Goal: Task Accomplishment & Management: Use online tool/utility

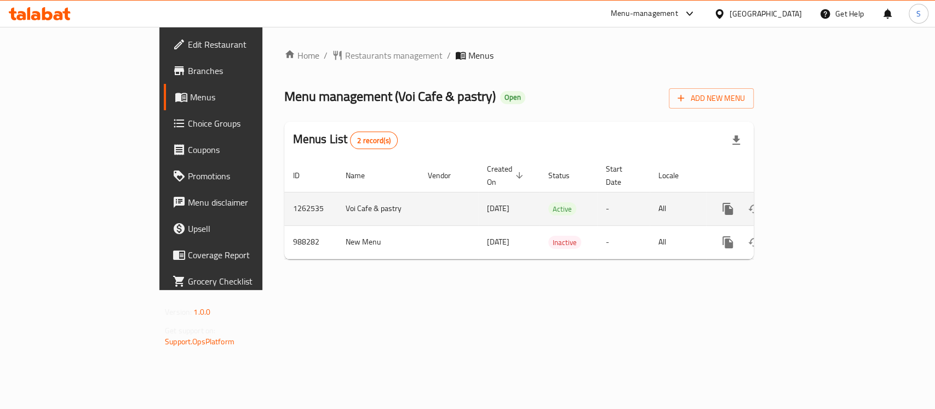
click at [814, 202] on icon "enhanced table" at bounding box center [806, 208] width 13 height 13
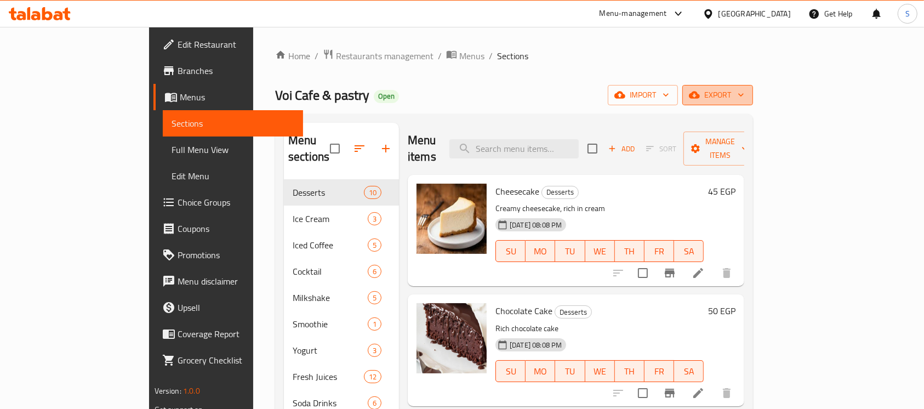
click at [753, 94] on button "export" at bounding box center [717, 95] width 71 height 20
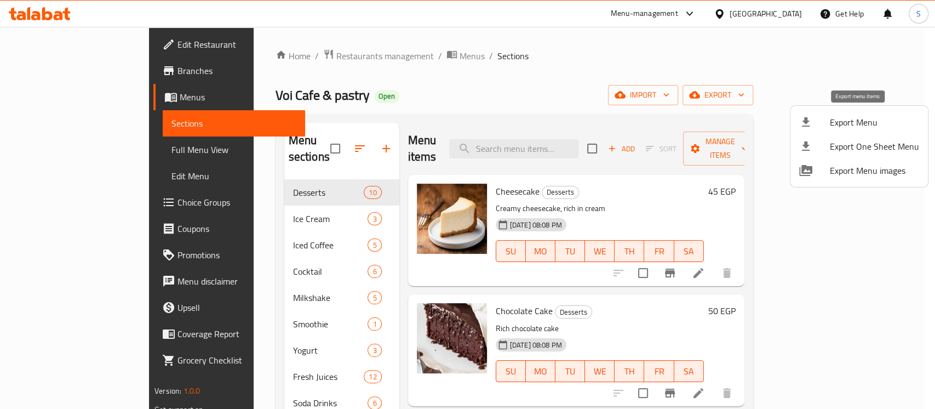
click at [825, 125] on div at bounding box center [814, 122] width 31 height 13
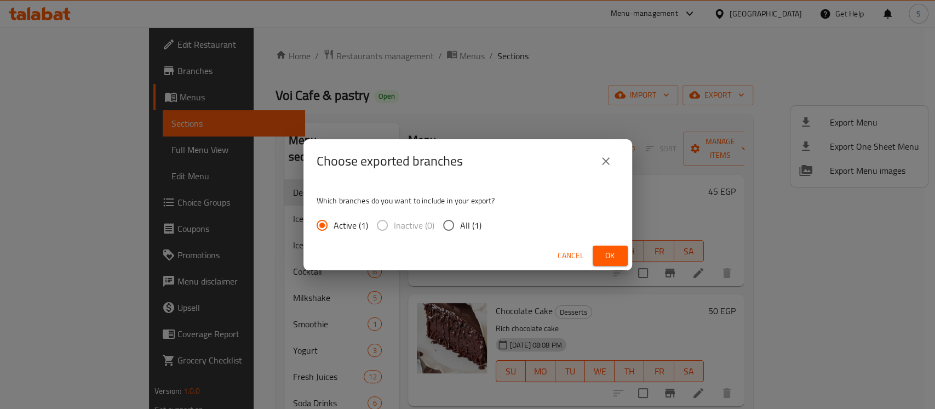
click at [473, 230] on span "All (1)" at bounding box center [470, 225] width 21 height 13
click at [460, 230] on input "All (1)" at bounding box center [448, 225] width 23 height 23
radio input "true"
click at [604, 254] on span "Ok" at bounding box center [611, 256] width 18 height 14
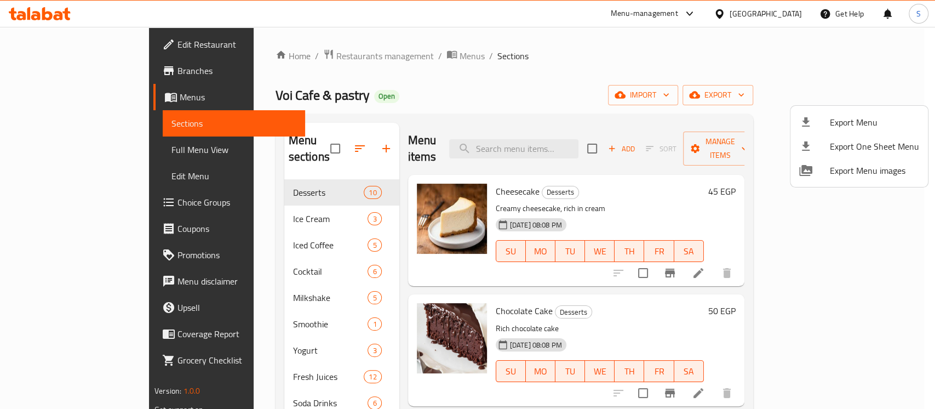
click at [367, 55] on div at bounding box center [467, 204] width 935 height 409
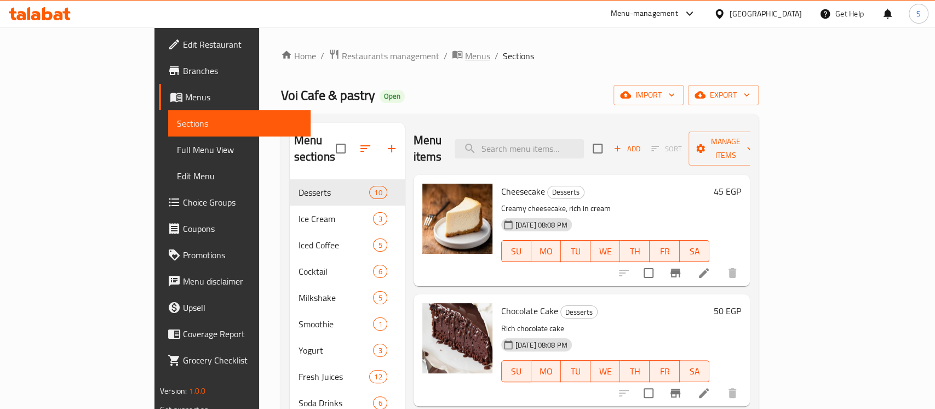
click at [465, 55] on span "Menus" at bounding box center [477, 55] width 25 height 13
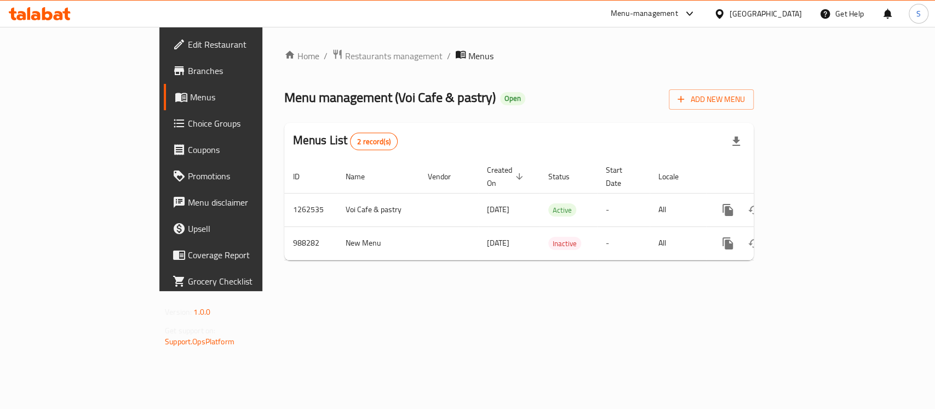
click at [468, 56] on span "Menus" at bounding box center [480, 55] width 25 height 13
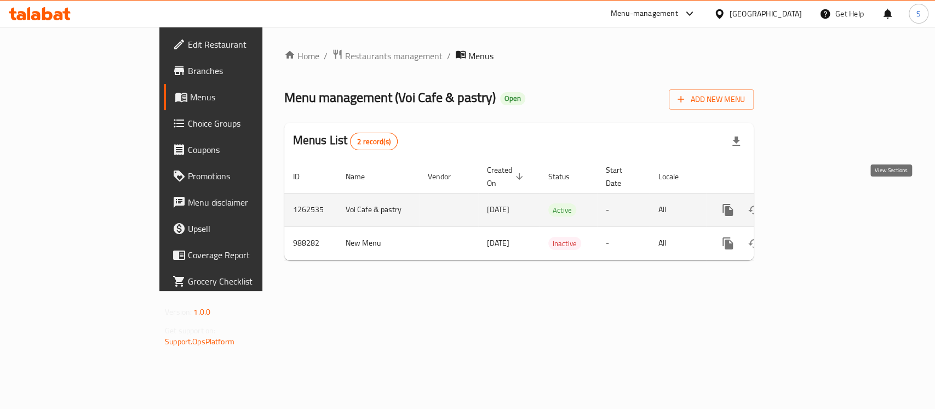
click at [812, 205] on icon "enhanced table" at bounding box center [807, 210] width 10 height 10
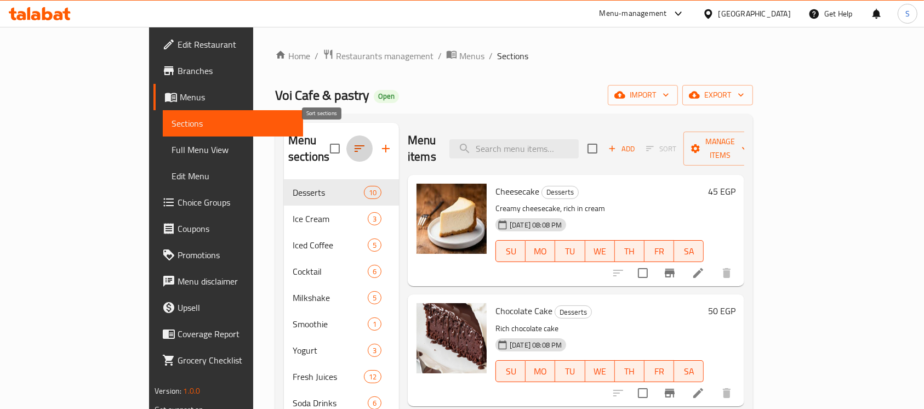
click at [353, 142] on icon "button" at bounding box center [359, 148] width 13 height 13
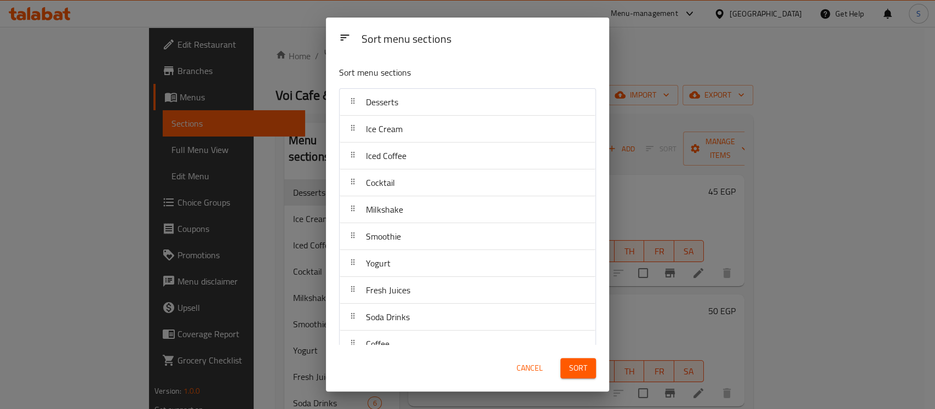
click at [528, 366] on span "Cancel" at bounding box center [530, 368] width 26 height 14
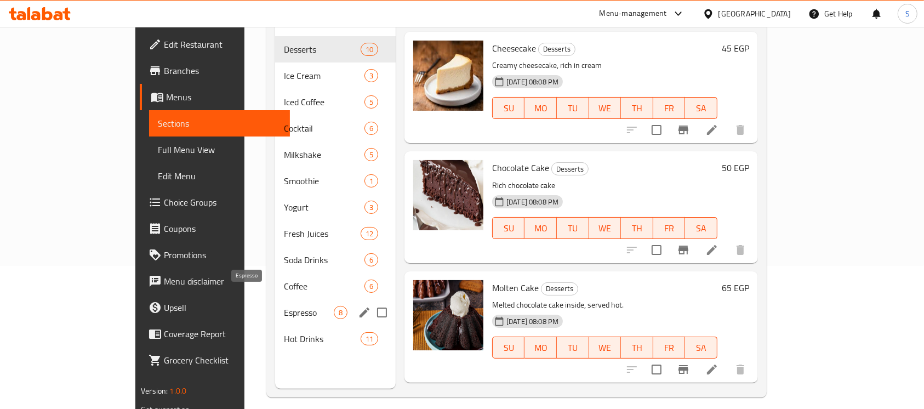
scroll to position [146, 0]
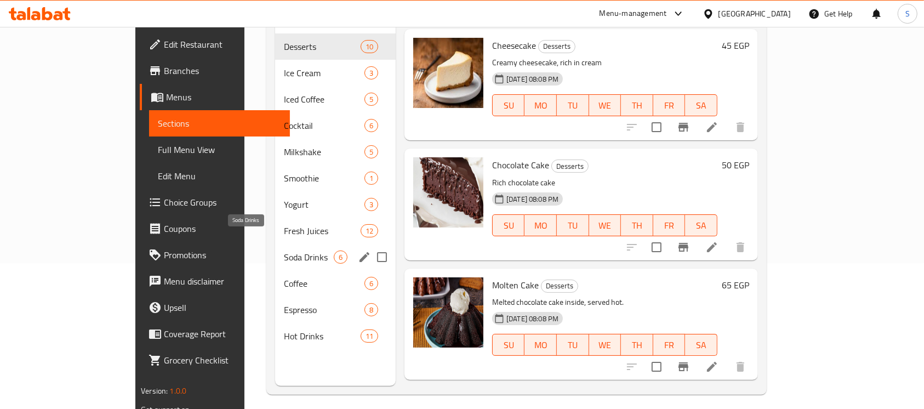
click at [284, 250] on span "Soda Drinks" at bounding box center [309, 256] width 50 height 13
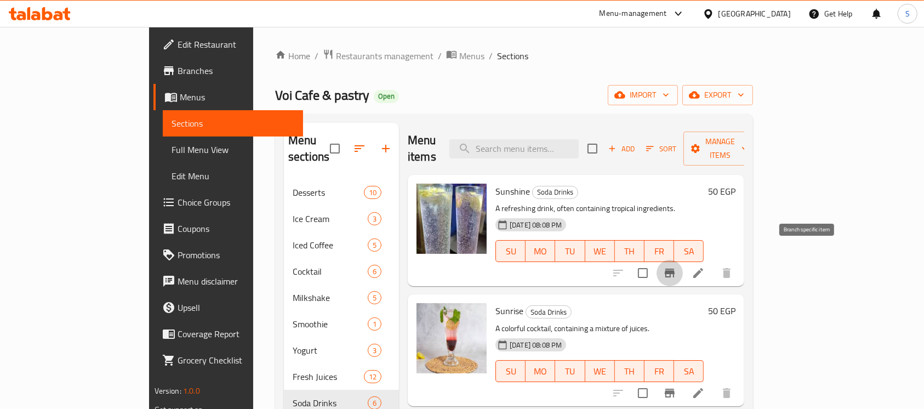
click at [674, 268] on icon "Branch-specific-item" at bounding box center [670, 272] width 10 height 9
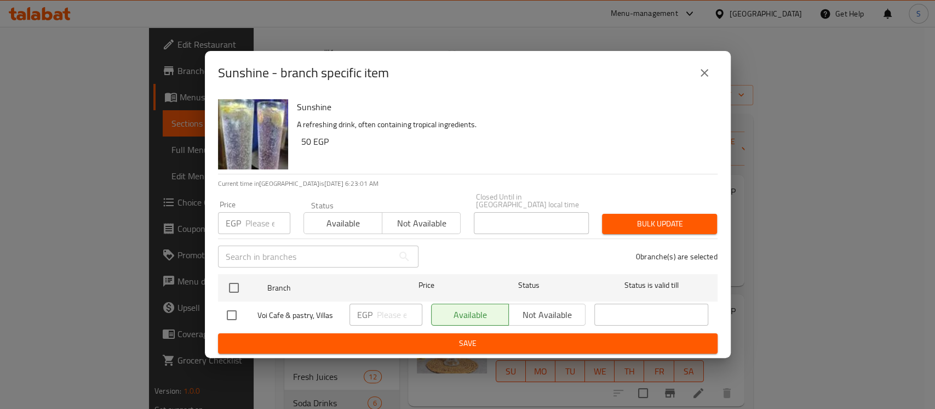
click at [701, 77] on icon "close" at bounding box center [705, 73] width 8 height 8
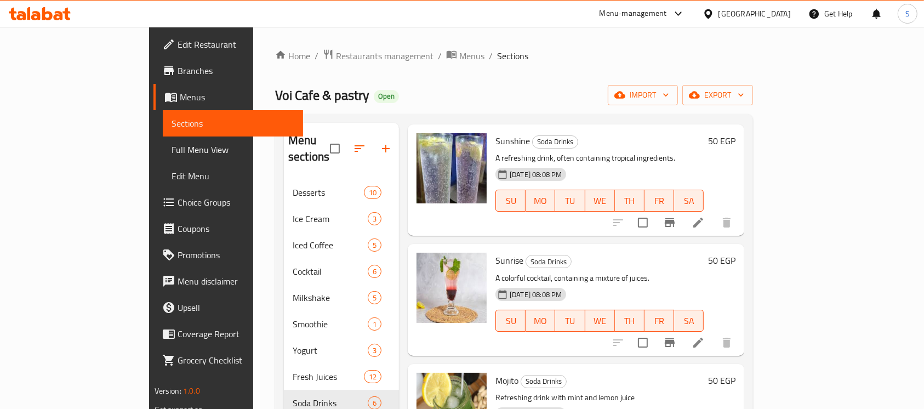
scroll to position [73, 0]
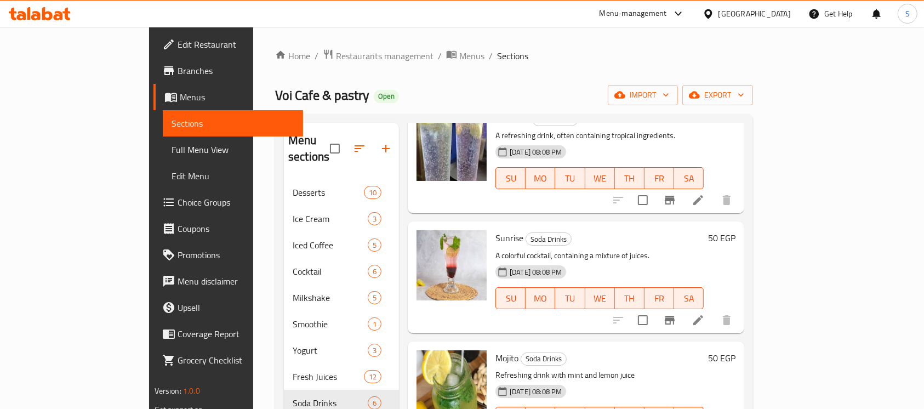
click at [676, 313] on icon "Branch-specific-item" at bounding box center [669, 319] width 13 height 13
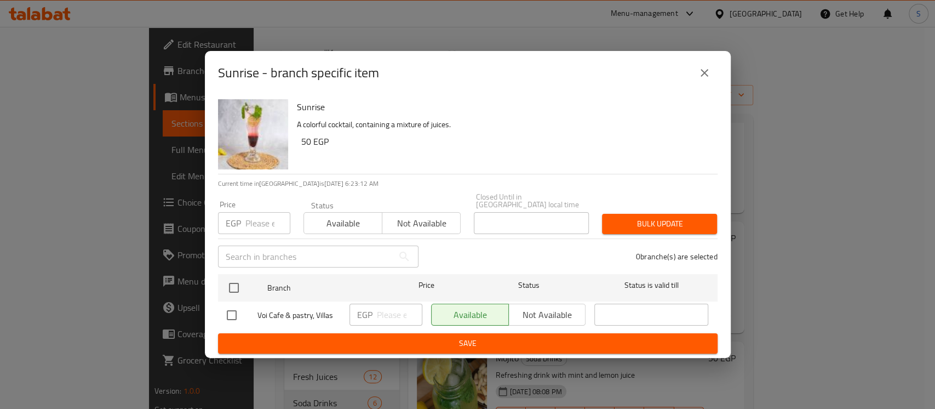
click at [709, 72] on icon "close" at bounding box center [704, 72] width 13 height 13
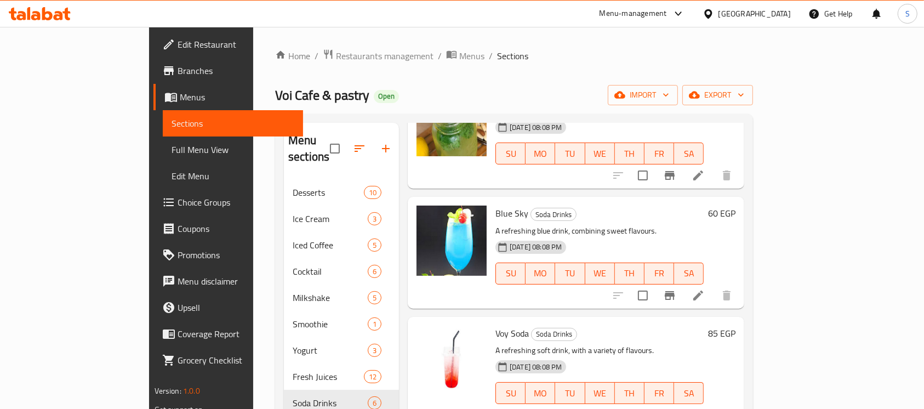
scroll to position [146, 0]
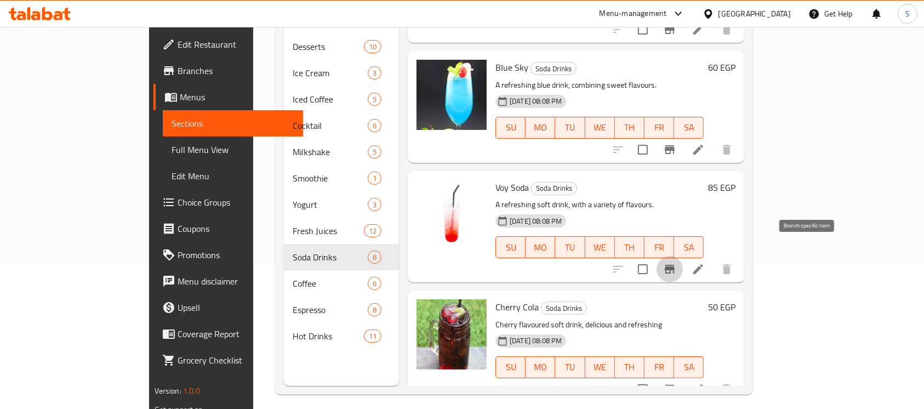
click at [676, 262] on icon "Branch-specific-item" at bounding box center [669, 268] width 13 height 13
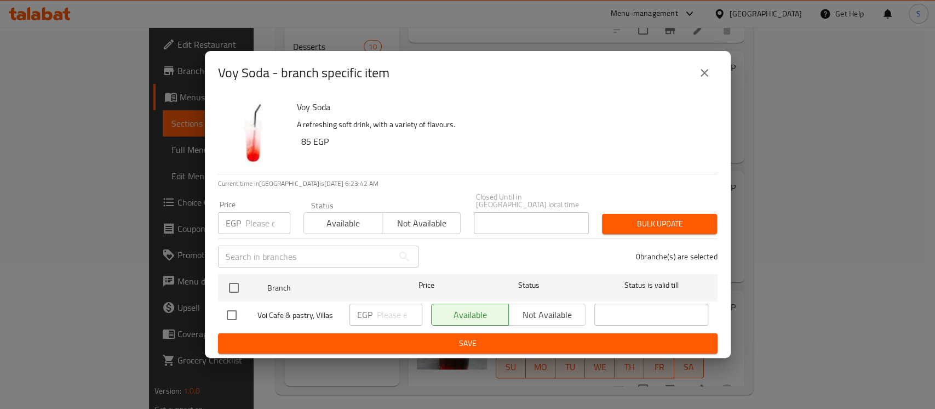
drag, startPoint x: 711, startPoint y: 80, endPoint x: 668, endPoint y: 9, distance: 83.1
click at [710, 80] on button "close" at bounding box center [704, 73] width 26 height 26
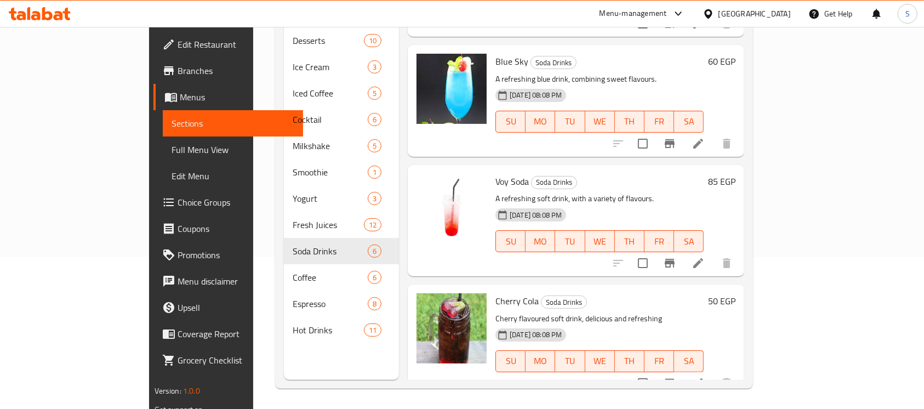
scroll to position [153, 0]
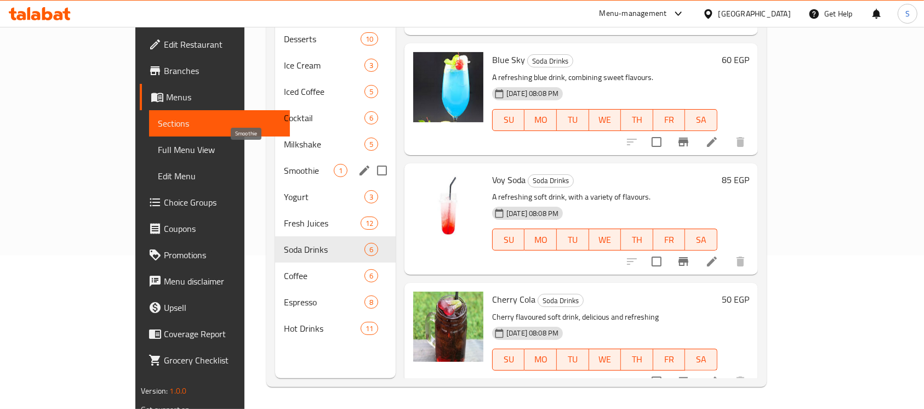
click at [284, 164] on span "Smoothie" at bounding box center [309, 170] width 50 height 13
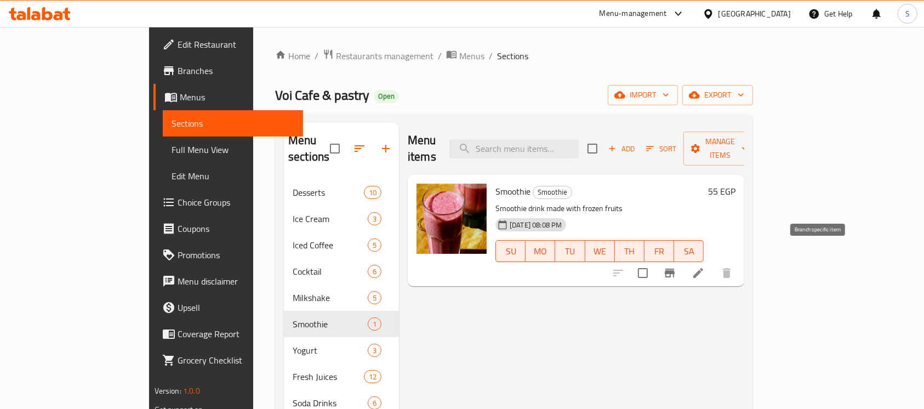
click at [674, 268] on icon "Branch-specific-item" at bounding box center [670, 272] width 10 height 9
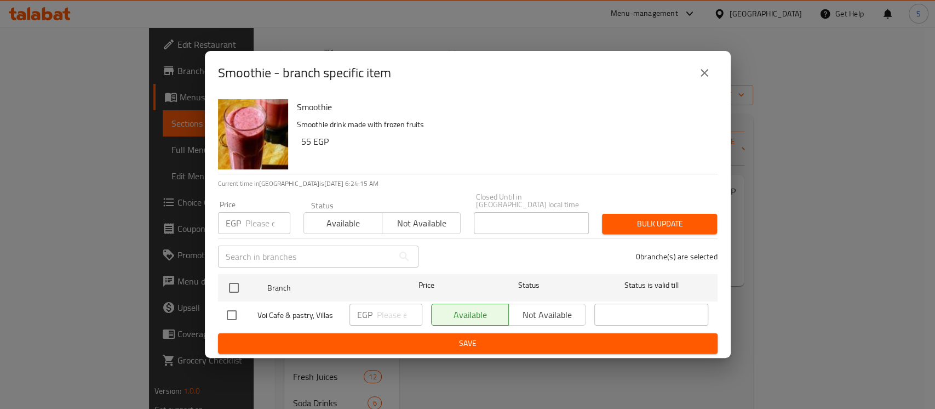
click at [706, 77] on icon "close" at bounding box center [705, 73] width 8 height 8
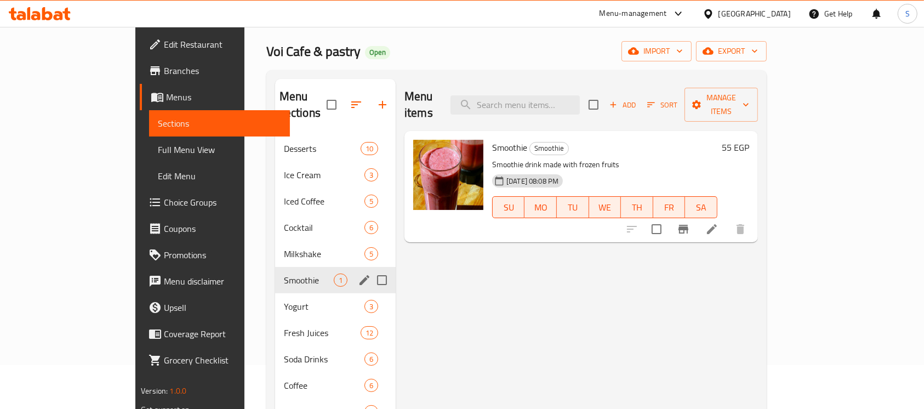
scroll to position [73, 0]
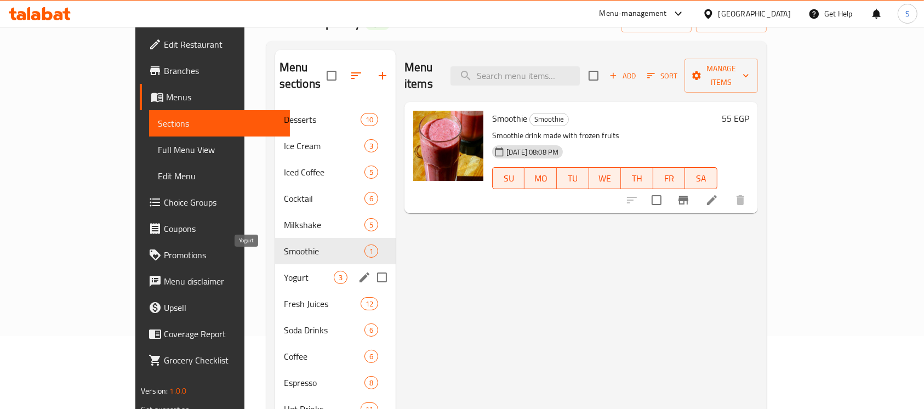
click at [284, 271] on span "Yogurt" at bounding box center [309, 277] width 50 height 13
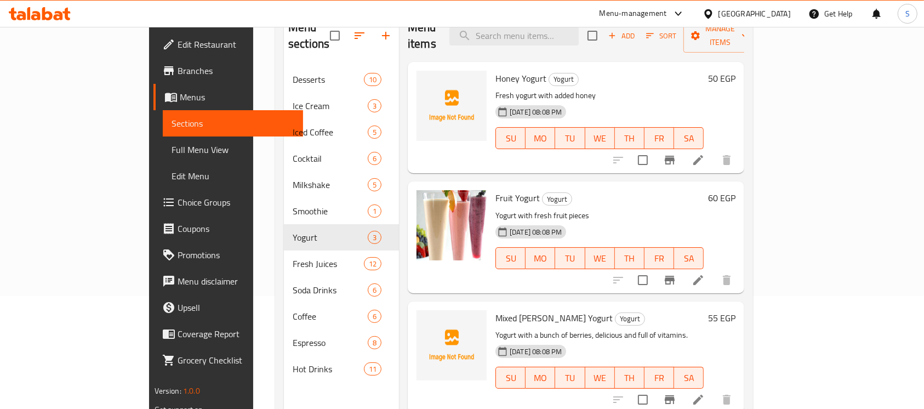
scroll to position [146, 0]
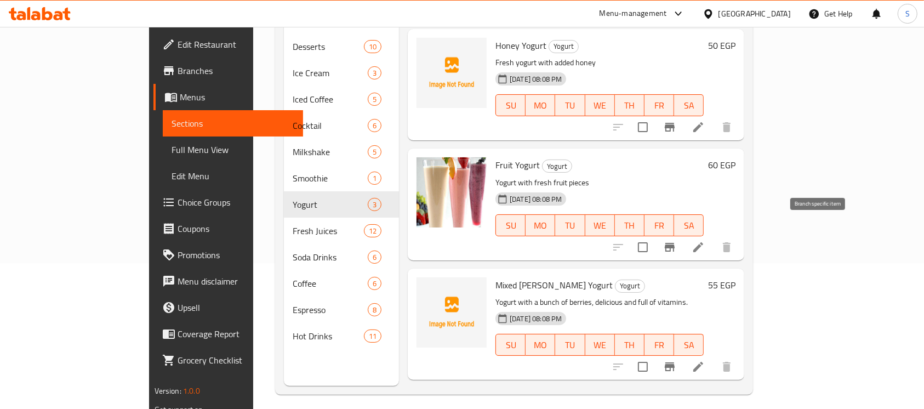
click at [683, 234] on button "Branch-specific-item" at bounding box center [669, 247] width 26 height 26
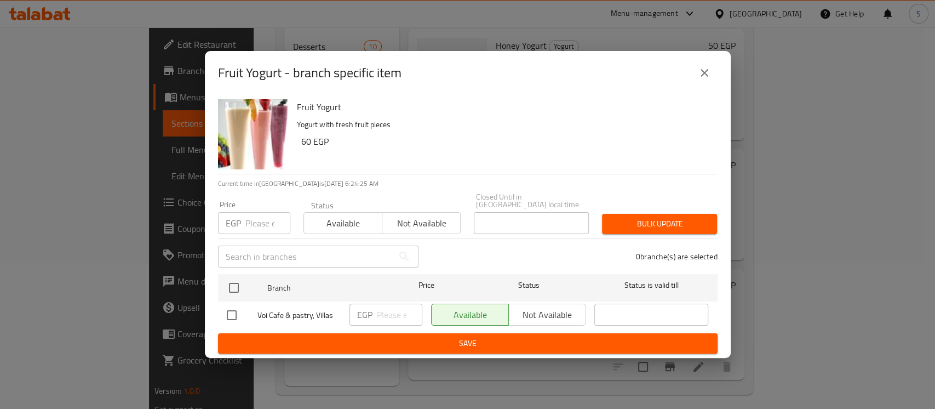
click at [695, 81] on button "close" at bounding box center [704, 73] width 26 height 26
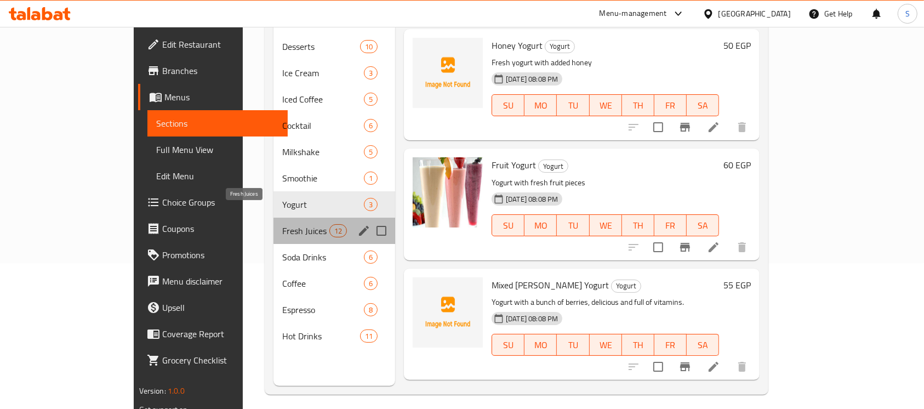
click at [282, 224] on span "Fresh Juices" at bounding box center [305, 230] width 47 height 13
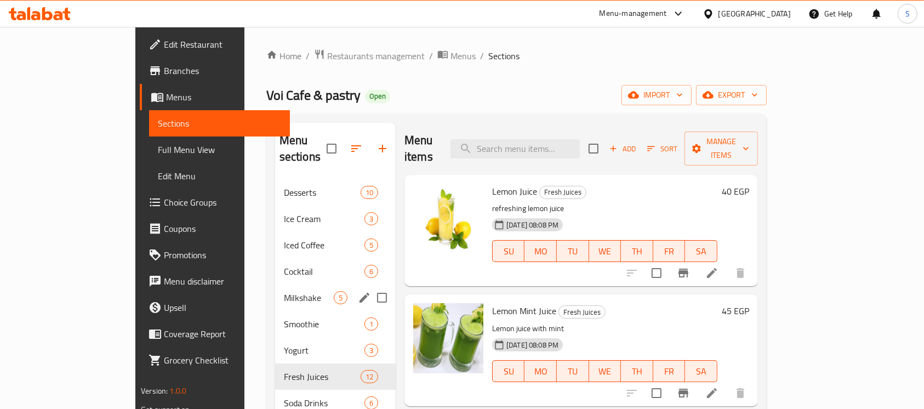
scroll to position [146, 0]
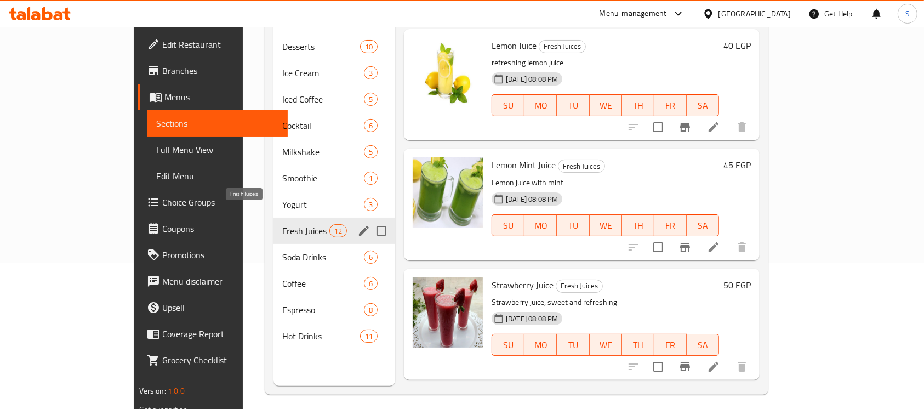
click at [282, 224] on span "Fresh Juices" at bounding box center [305, 230] width 47 height 13
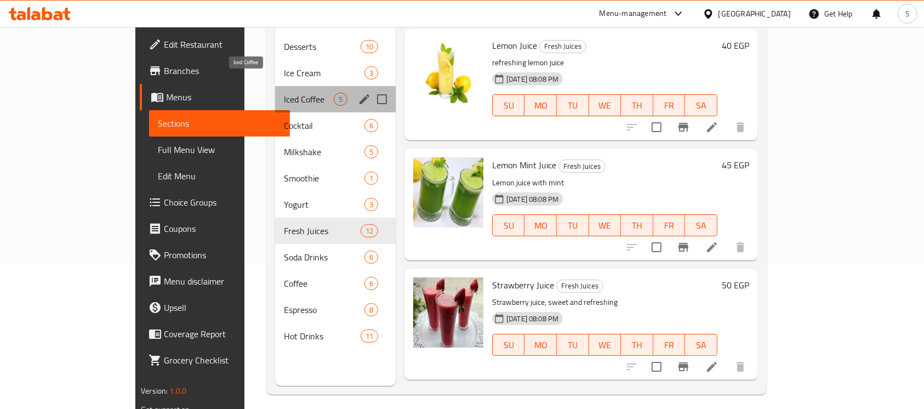
click at [284, 93] on span "Iced Coffee" at bounding box center [309, 99] width 50 height 13
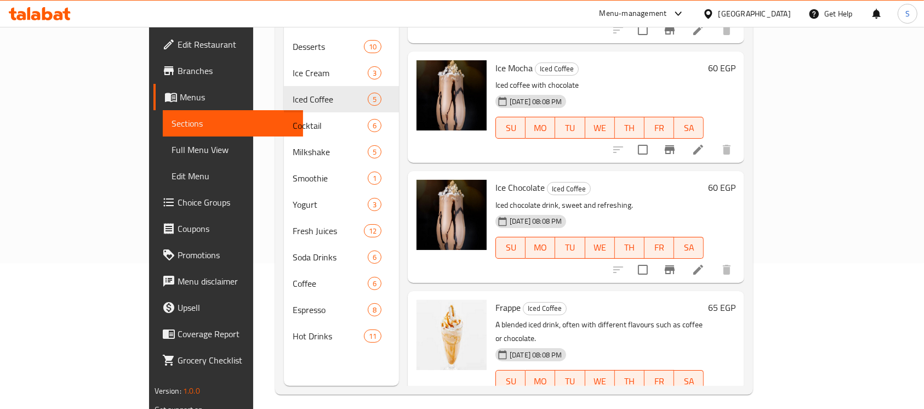
scroll to position [153, 0]
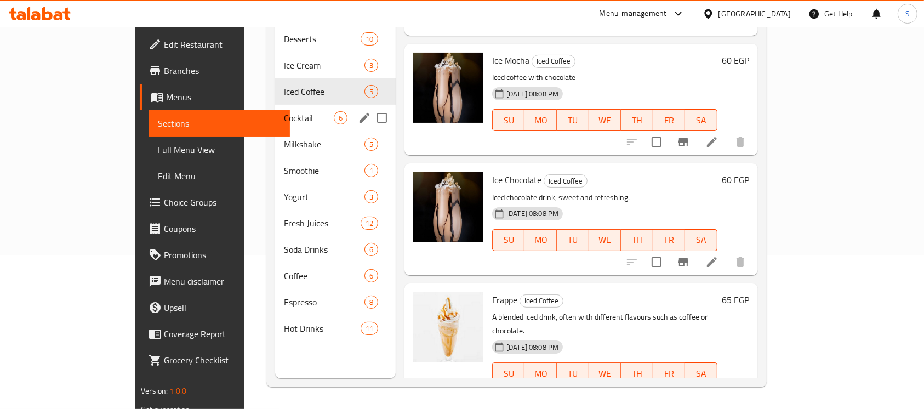
click at [284, 111] on span "Cocktail" at bounding box center [309, 117] width 50 height 13
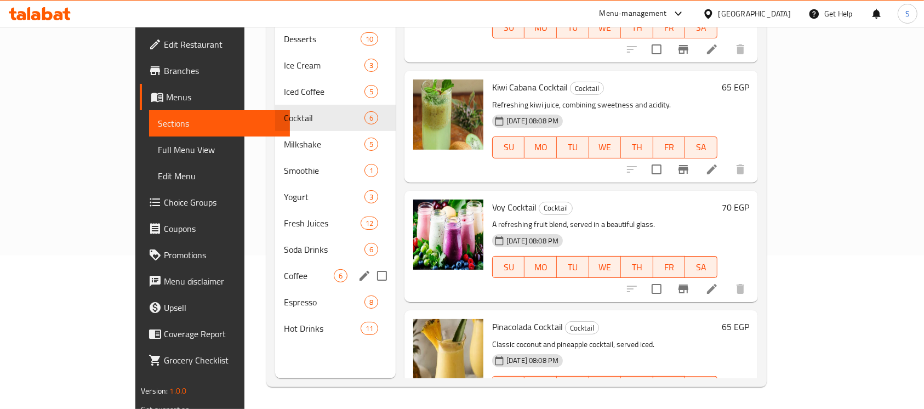
scroll to position [80, 0]
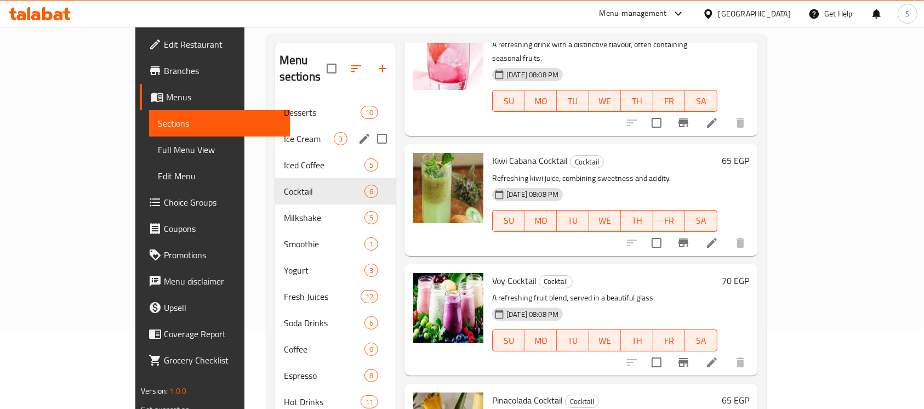
click at [284, 132] on span "Ice Cream" at bounding box center [309, 138] width 50 height 13
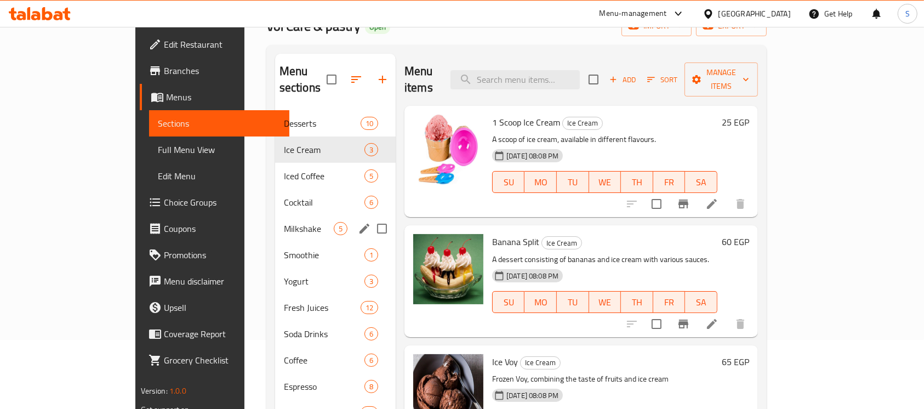
scroll to position [153, 0]
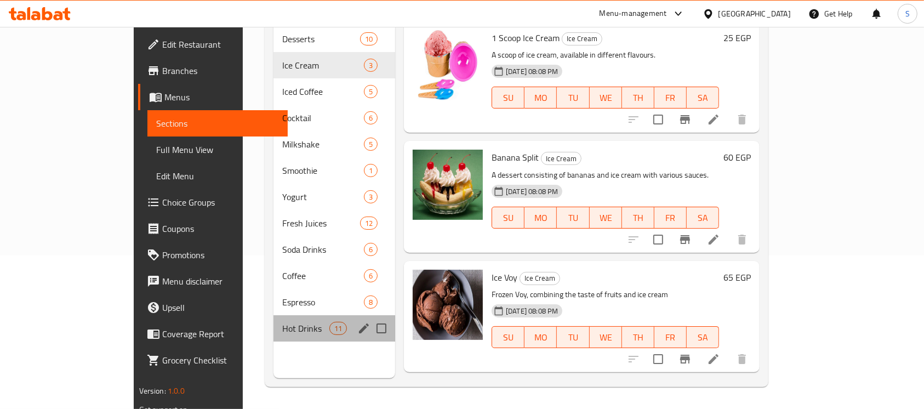
click at [273, 324] on div "Hot Drinks 11" at bounding box center [334, 328] width 122 height 26
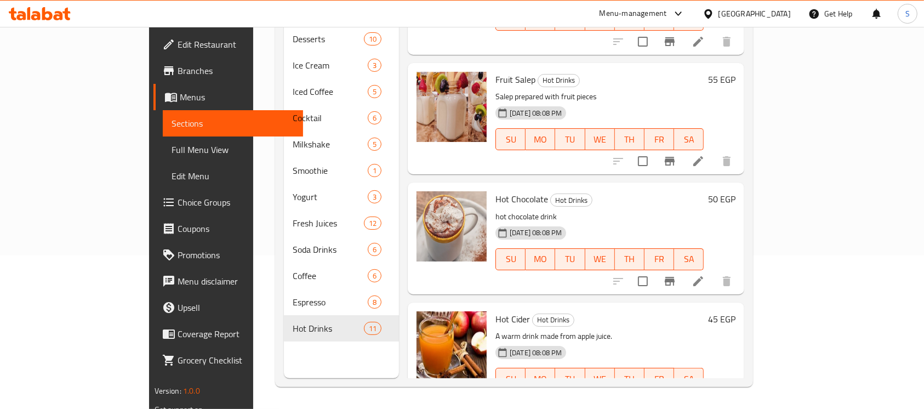
scroll to position [935, 0]
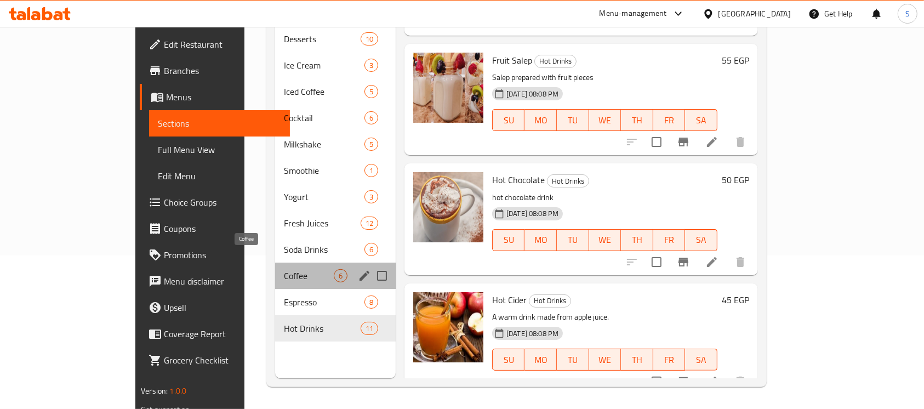
click at [284, 269] on span "Coffee" at bounding box center [309, 275] width 50 height 13
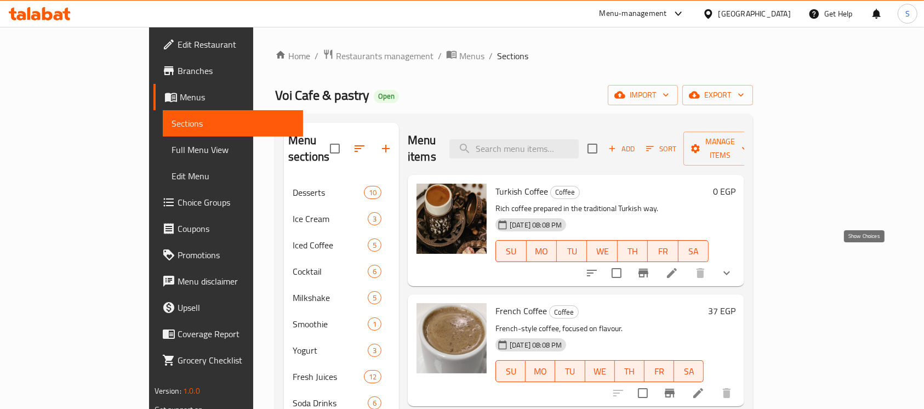
click at [733, 266] on icon "show more" at bounding box center [726, 272] width 13 height 13
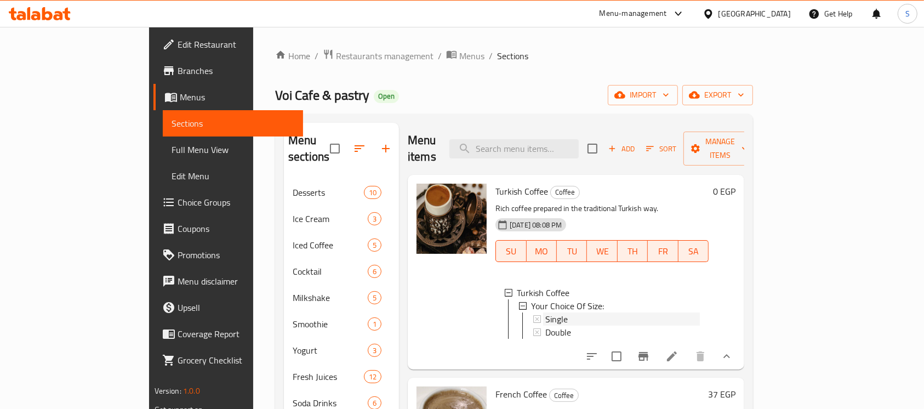
click at [588, 312] on div "Single" at bounding box center [622, 318] width 154 height 13
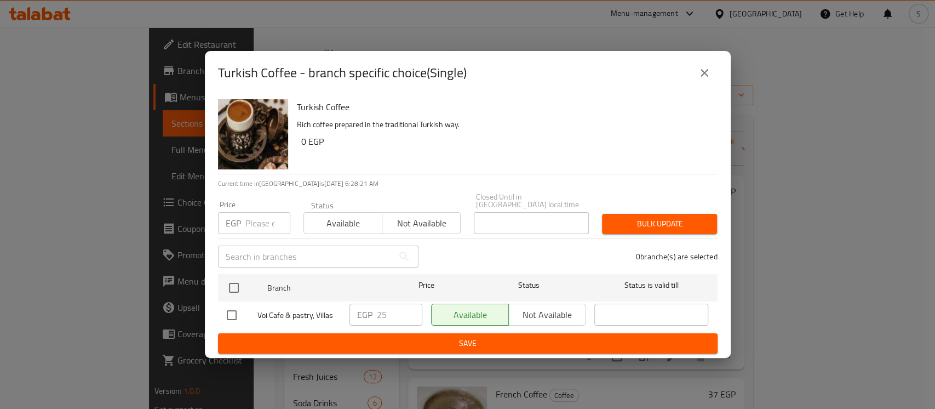
drag, startPoint x: 702, startPoint y: 81, endPoint x: 696, endPoint y: 96, distance: 16.5
click at [702, 79] on icon "close" at bounding box center [704, 72] width 13 height 13
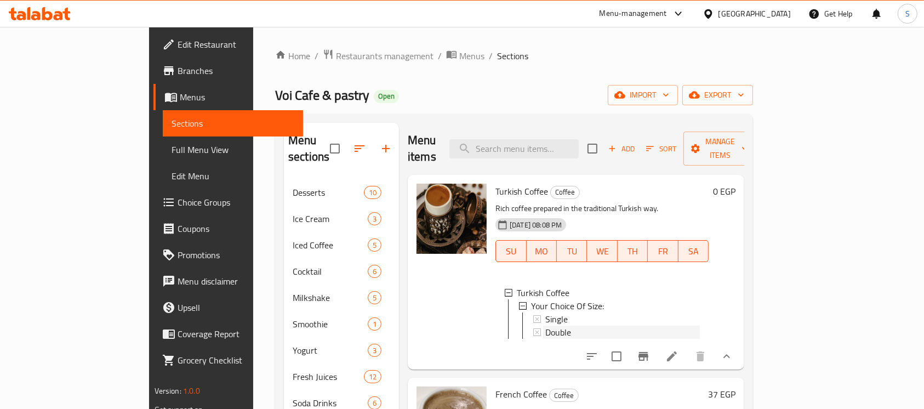
click at [566, 325] on div "Double" at bounding box center [622, 331] width 154 height 13
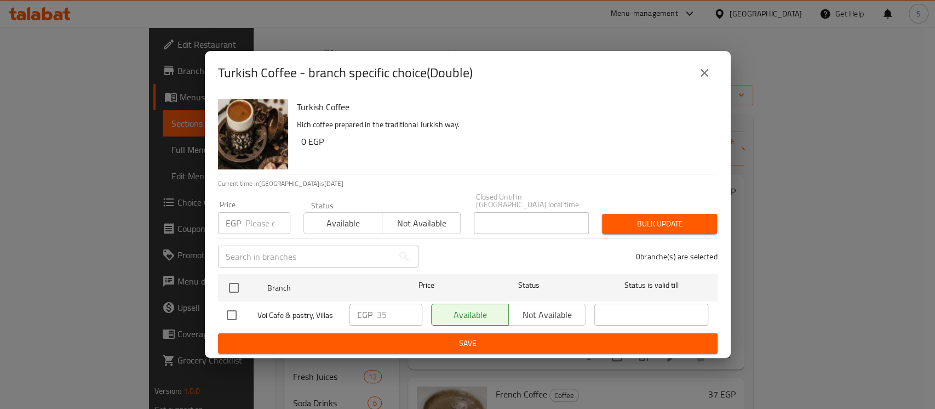
click at [703, 68] on button "close" at bounding box center [704, 73] width 26 height 26
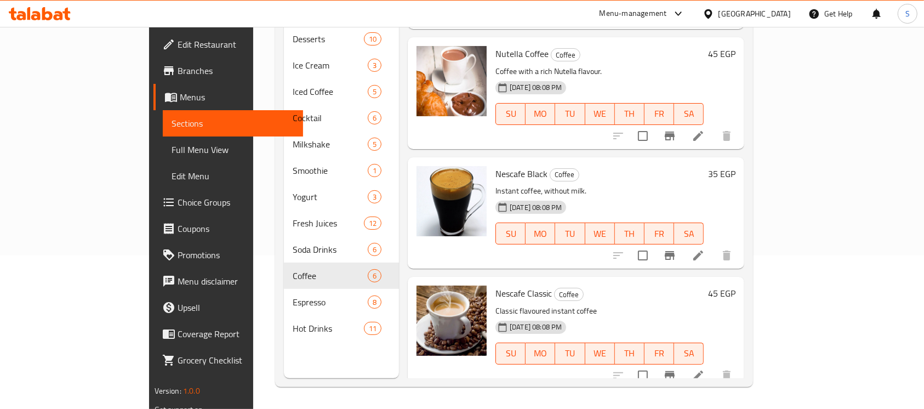
scroll to position [431, 0]
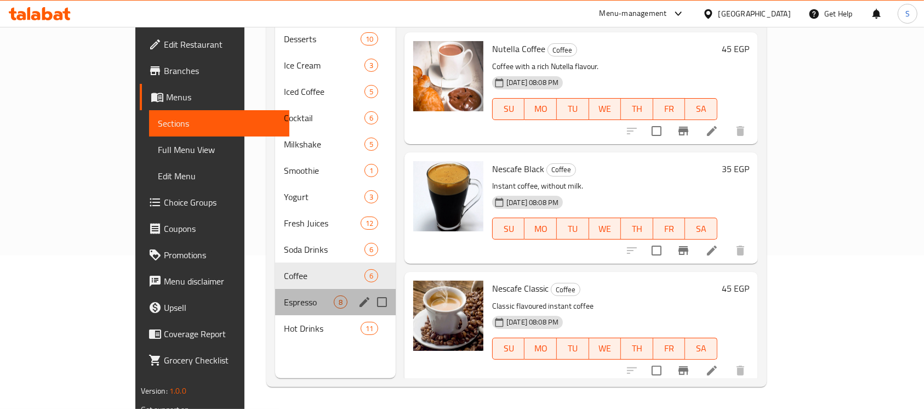
click at [284, 295] on span "Espresso" at bounding box center [309, 301] width 50 height 13
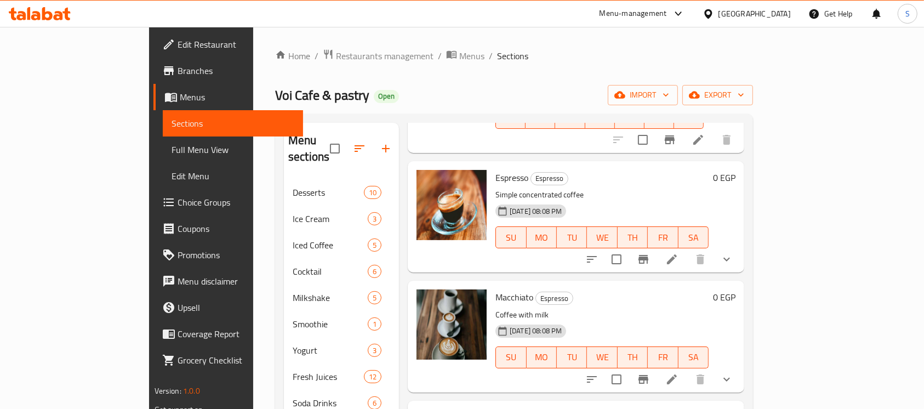
scroll to position [511, 0]
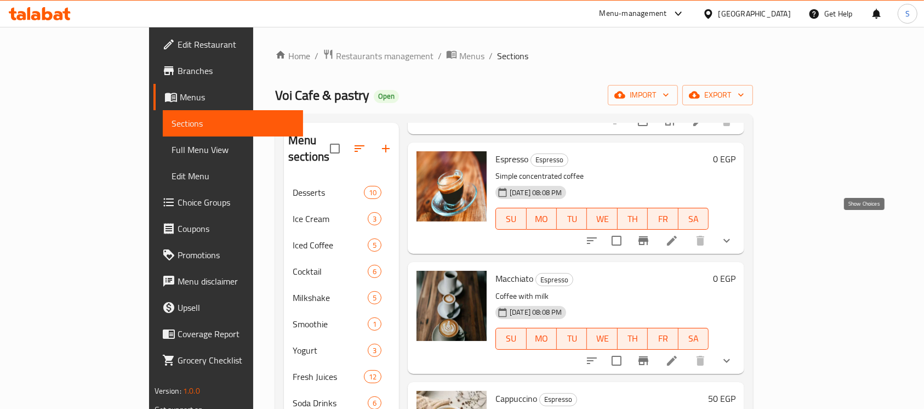
click at [733, 234] on icon "show more" at bounding box center [726, 240] width 13 height 13
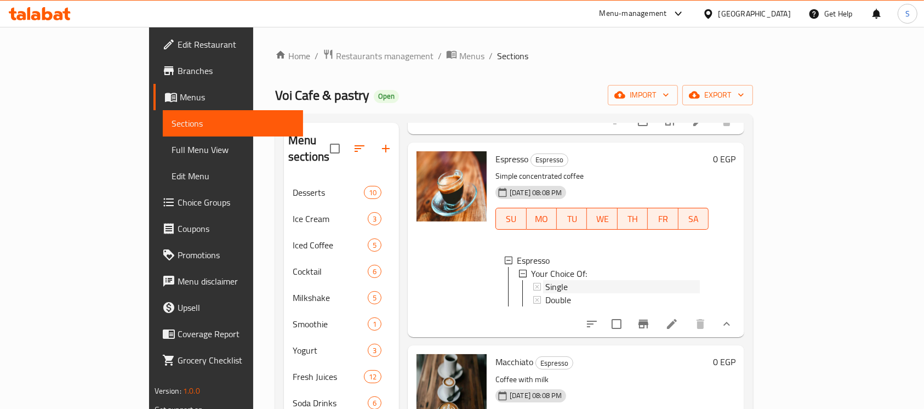
click at [574, 280] on div "Single" at bounding box center [622, 286] width 154 height 13
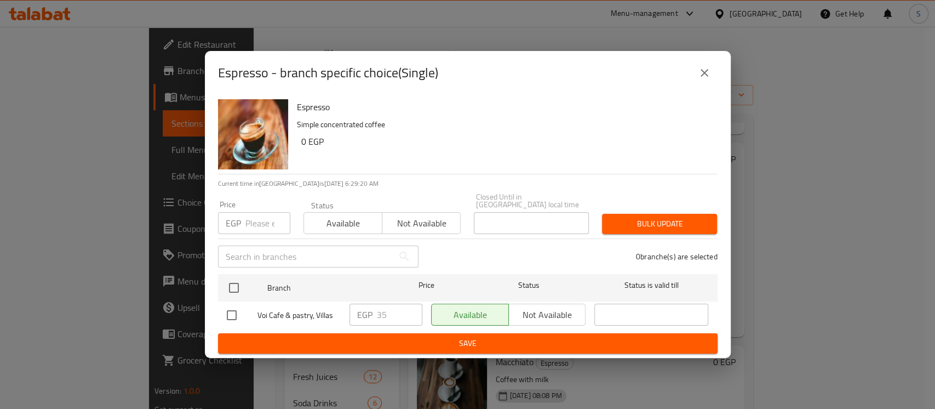
click at [704, 79] on icon "close" at bounding box center [704, 72] width 13 height 13
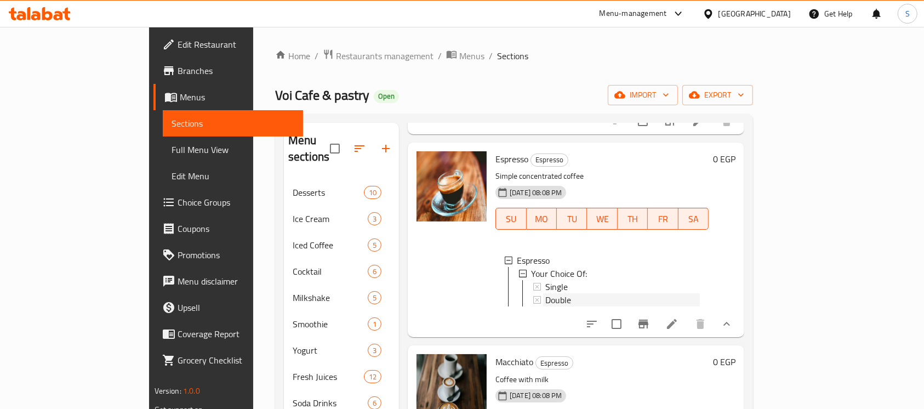
click at [614, 293] on div "Double" at bounding box center [622, 299] width 154 height 13
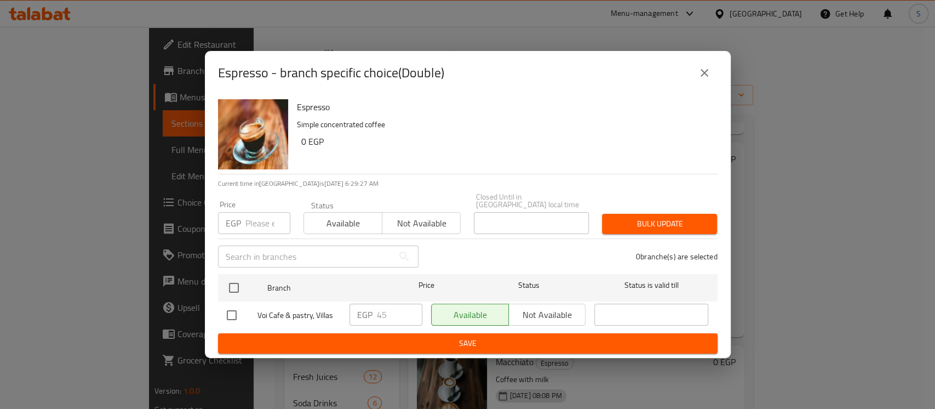
click at [703, 78] on icon "close" at bounding box center [704, 72] width 13 height 13
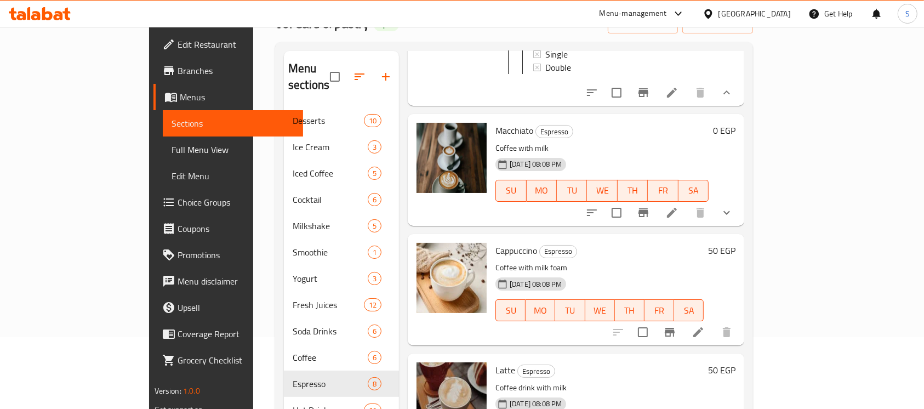
scroll to position [73, 0]
click at [730, 209] on icon "show more" at bounding box center [726, 211] width 7 height 4
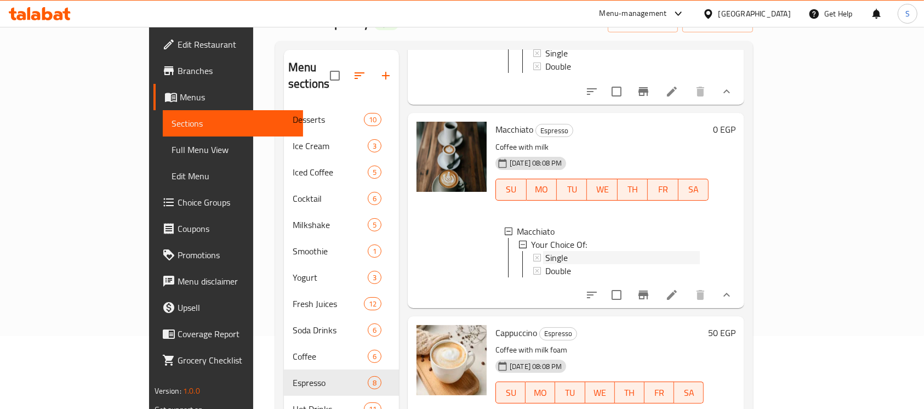
click at [545, 255] on div "Single" at bounding box center [622, 257] width 154 height 13
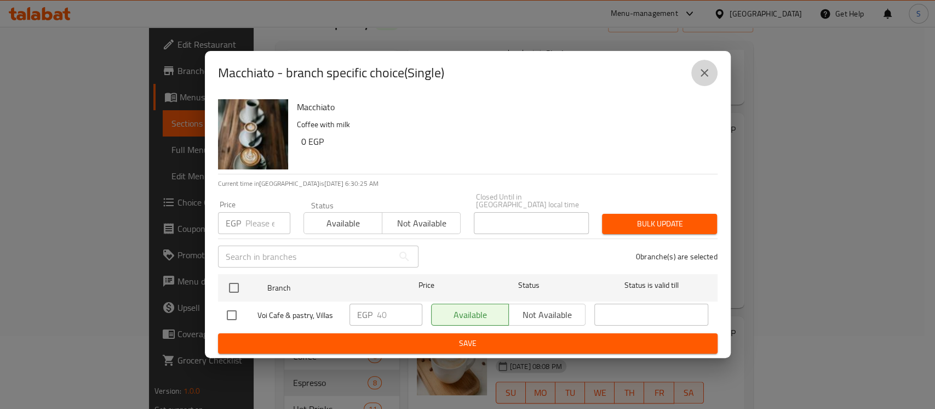
click at [707, 79] on icon "close" at bounding box center [704, 72] width 13 height 13
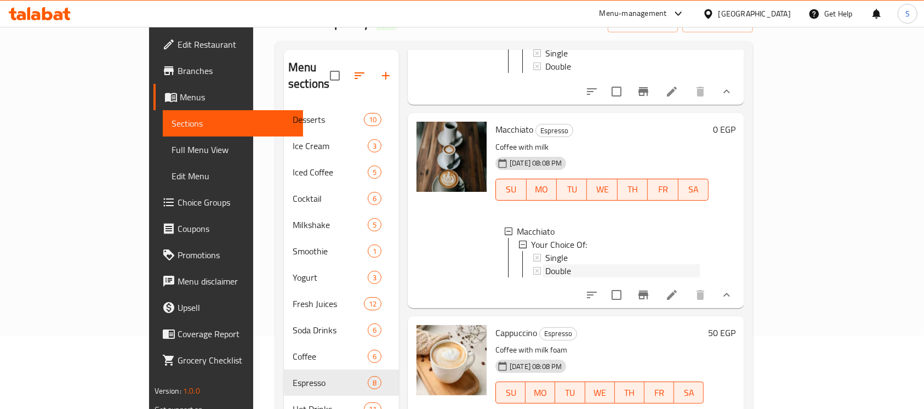
click at [556, 266] on div "Double" at bounding box center [622, 270] width 154 height 13
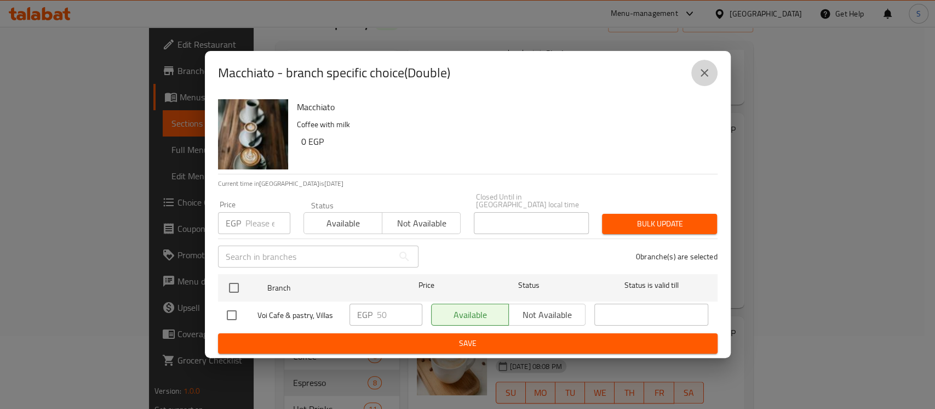
click at [701, 77] on icon "close" at bounding box center [705, 73] width 8 height 8
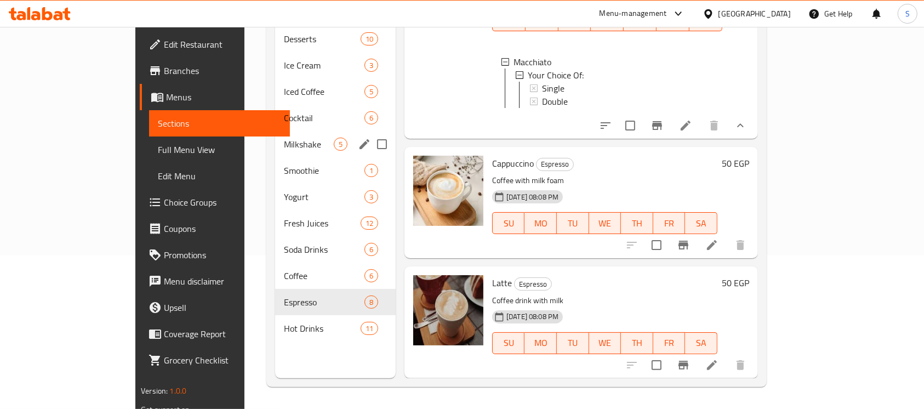
scroll to position [80, 0]
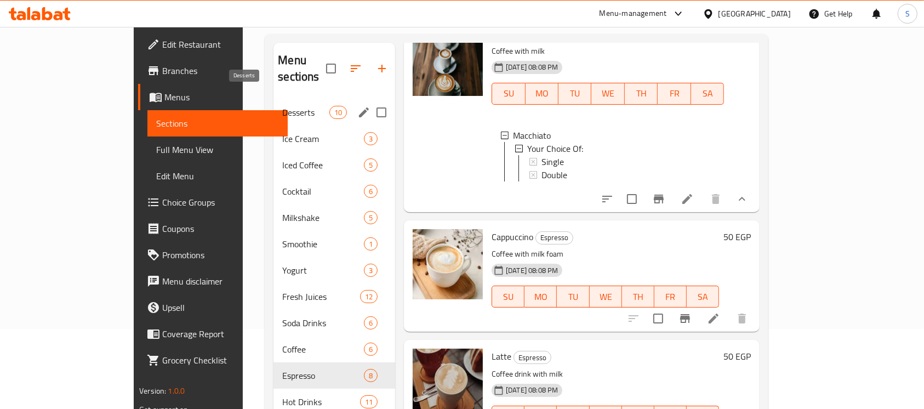
click at [282, 106] on span "Desserts" at bounding box center [305, 112] width 47 height 13
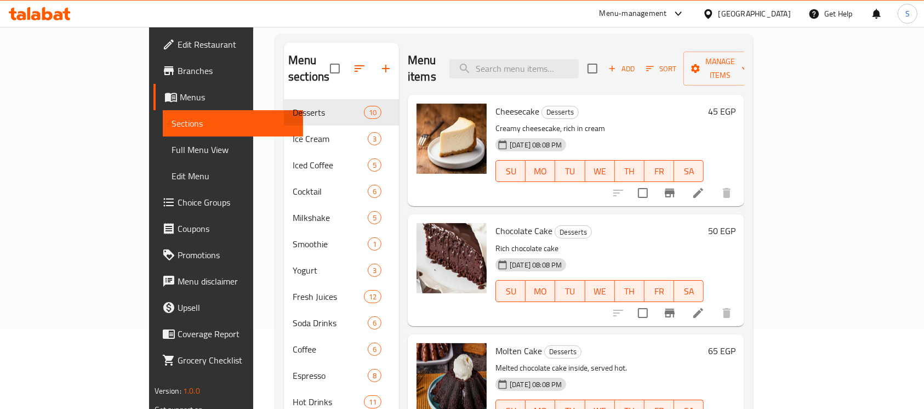
click at [525, 168] on div "SU MO TU WE TH FR SA" at bounding box center [599, 171] width 217 height 31
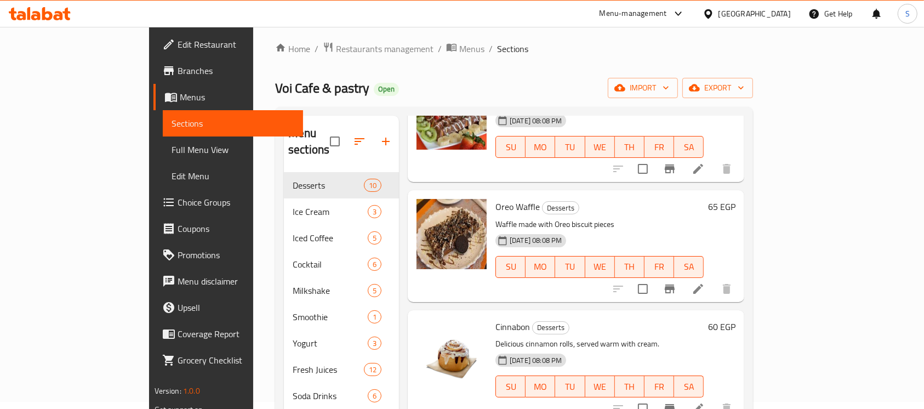
scroll to position [153, 0]
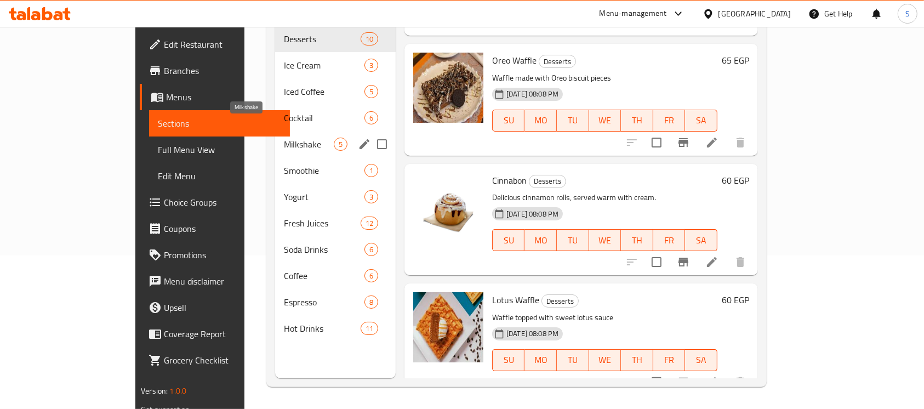
click at [284, 138] on span "Milkshake" at bounding box center [309, 144] width 50 height 13
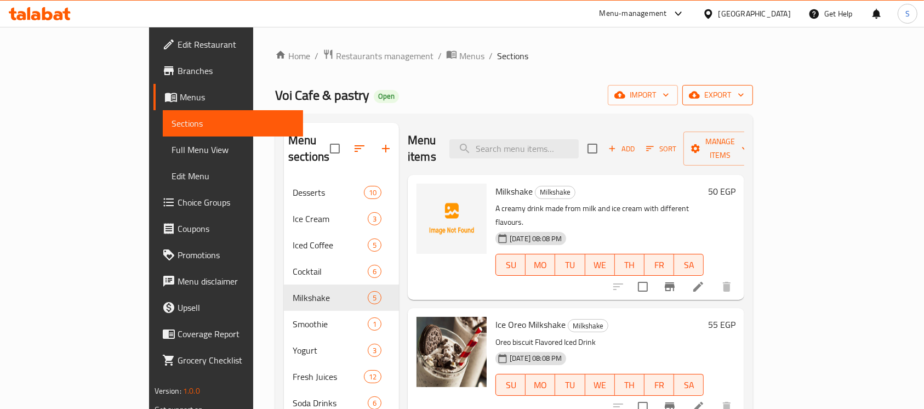
click at [744, 88] on span "export" at bounding box center [717, 95] width 53 height 14
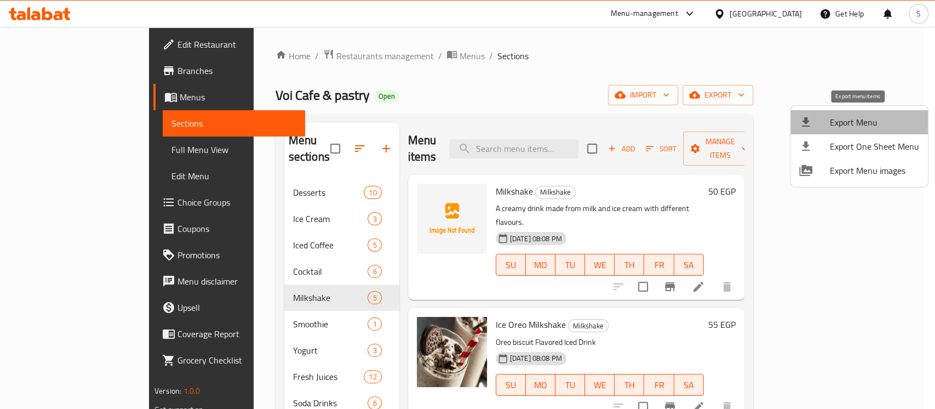
click at [879, 116] on span "Export Menu" at bounding box center [874, 122] width 89 height 13
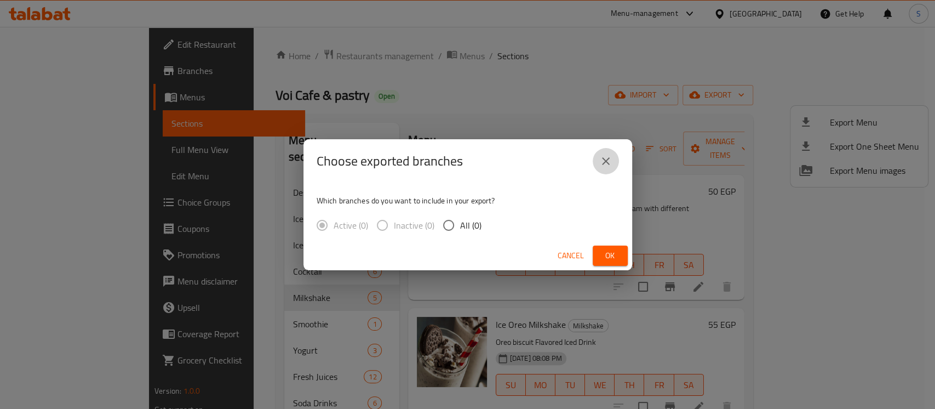
click at [606, 158] on icon "close" at bounding box center [605, 160] width 13 height 13
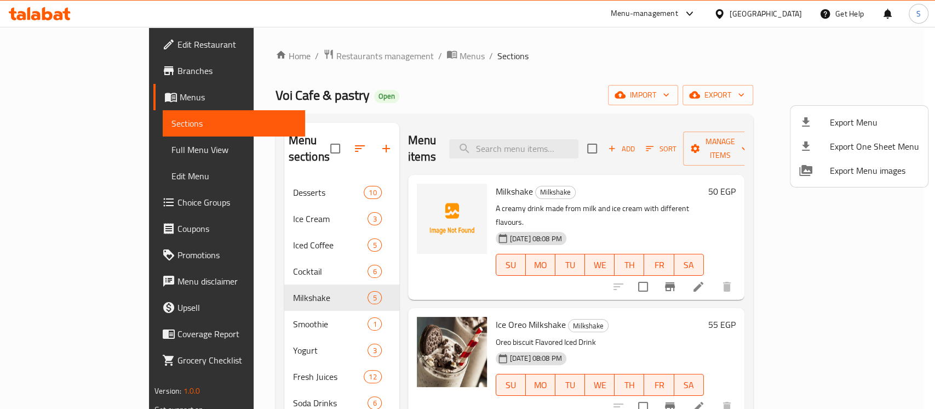
click at [645, 94] on div at bounding box center [467, 204] width 935 height 409
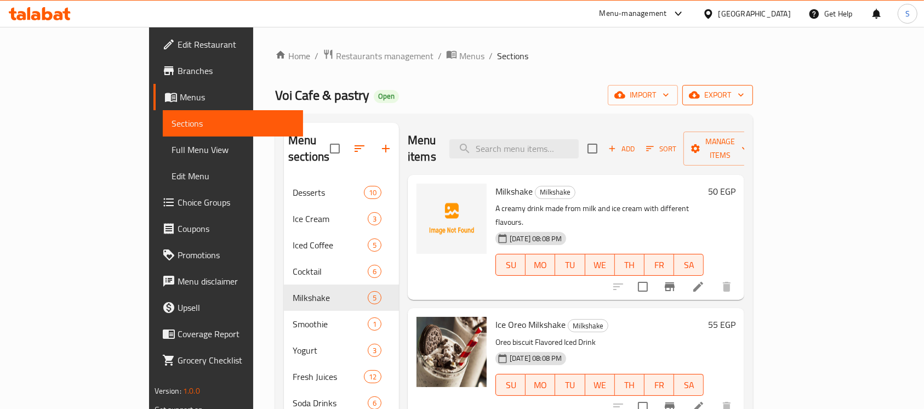
click at [746, 92] on icon "button" at bounding box center [740, 94] width 11 height 11
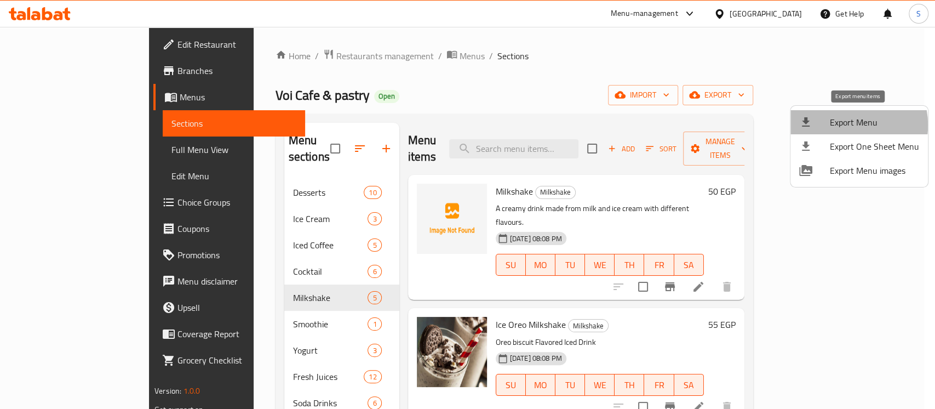
click at [849, 125] on span "Export Menu" at bounding box center [874, 122] width 89 height 13
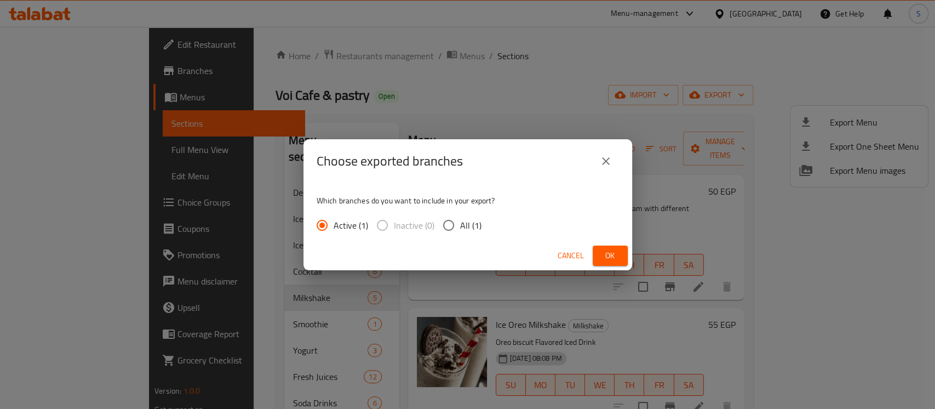
drag, startPoint x: 451, startPoint y: 236, endPoint x: 462, endPoint y: 229, distance: 12.8
click at [451, 236] on input "All (1)" at bounding box center [448, 225] width 23 height 23
radio input "true"
click at [621, 256] on button "Ok" at bounding box center [610, 255] width 35 height 20
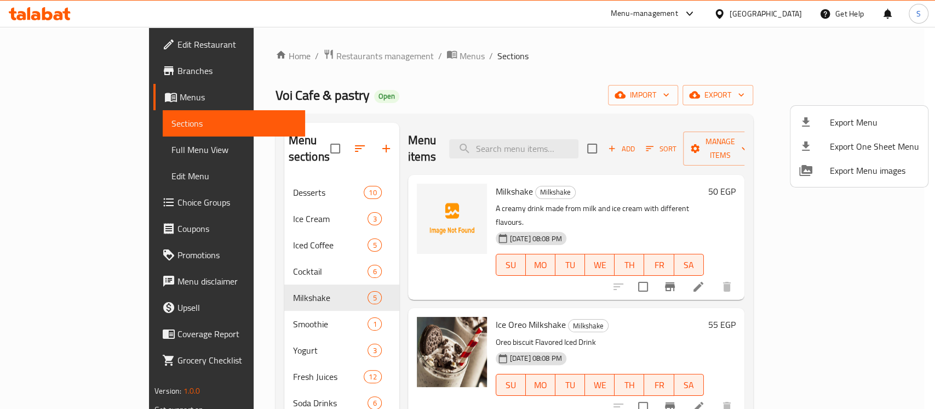
click at [774, 15] on div at bounding box center [467, 204] width 935 height 409
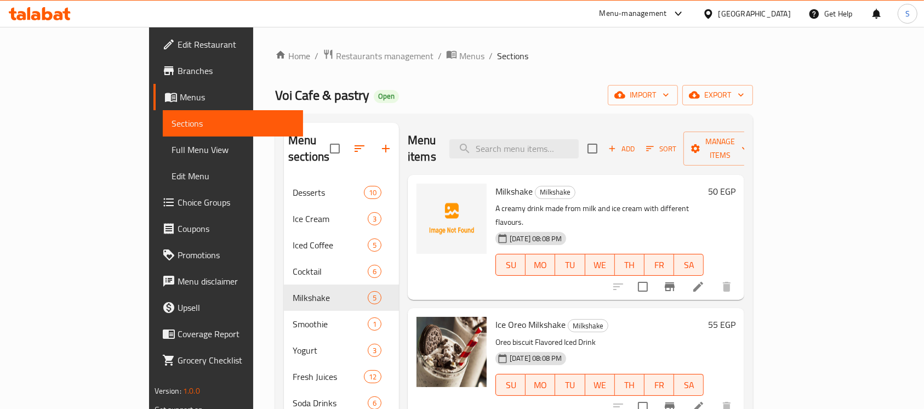
click at [793, 8] on div "[GEOGRAPHIC_DATA]" at bounding box center [747, 14] width 106 height 26
click at [780, 18] on div "[GEOGRAPHIC_DATA]" at bounding box center [754, 14] width 72 height 12
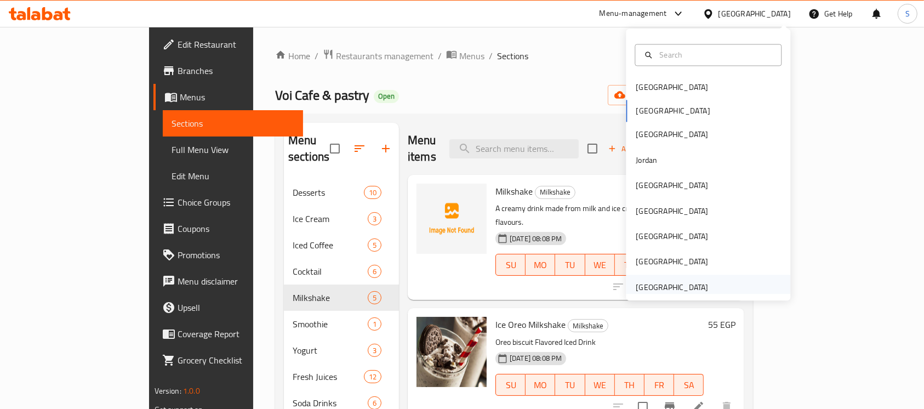
click at [665, 285] on div "[GEOGRAPHIC_DATA]" at bounding box center [671, 287] width 72 height 12
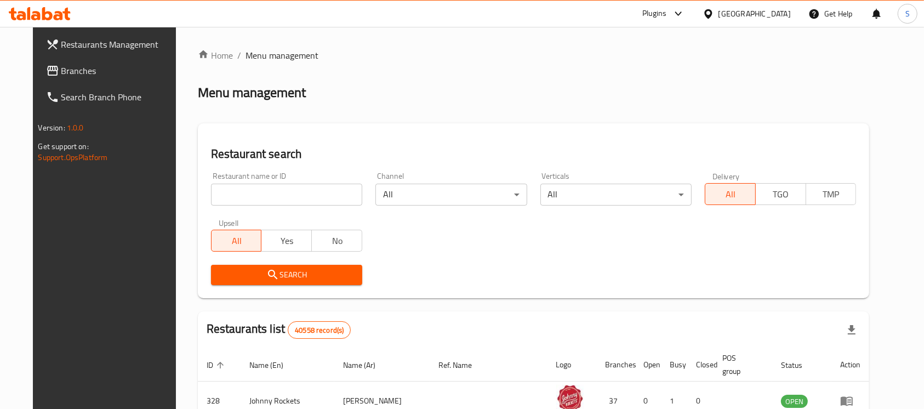
click at [276, 195] on input "search" at bounding box center [286, 195] width 151 height 22
paste input "712211"
type input "712211"
click at [277, 280] on span "Search" at bounding box center [287, 275] width 134 height 14
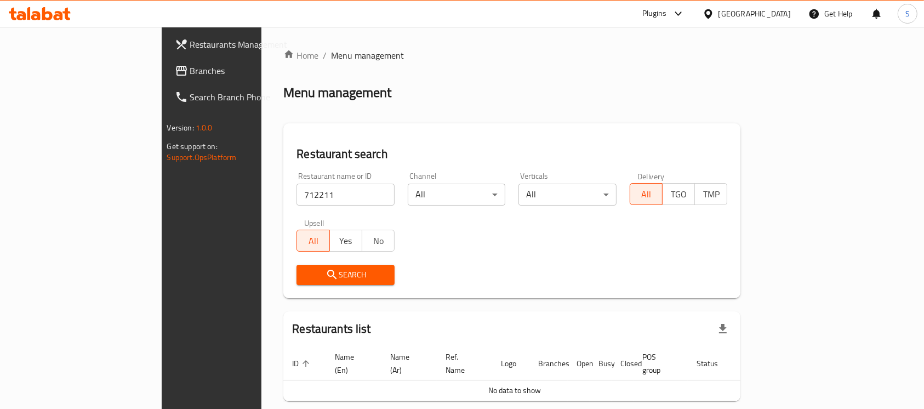
scroll to position [39, 0]
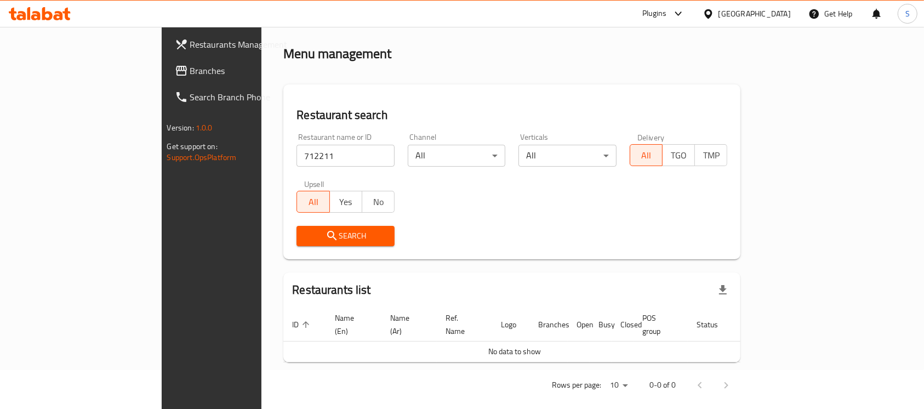
click at [190, 64] on span "Branches" at bounding box center [248, 70] width 117 height 13
